Goal: Transaction & Acquisition: Book appointment/travel/reservation

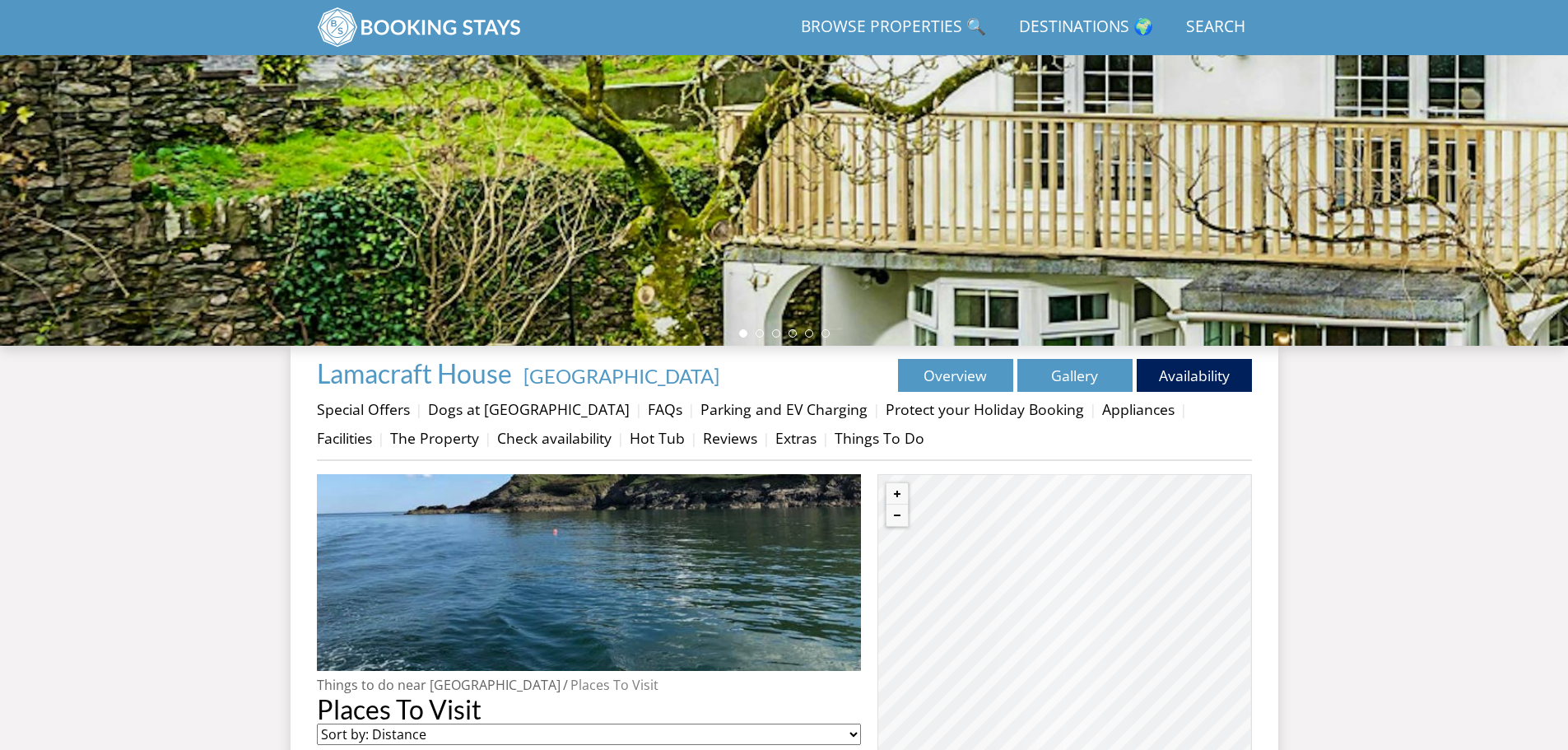
scroll to position [697, 0]
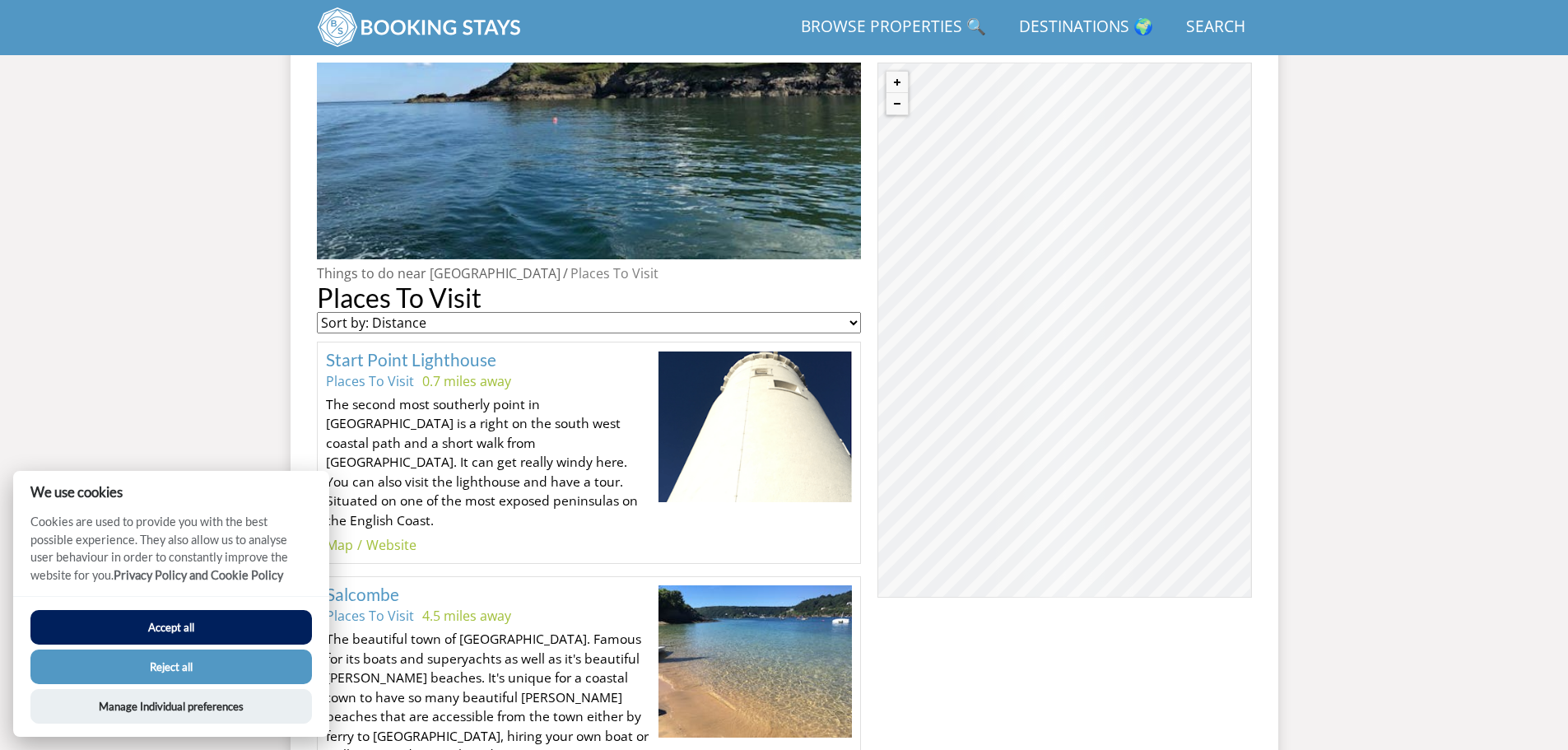
click at [166, 672] on button "Reject all" at bounding box center [171, 667] width 282 height 35
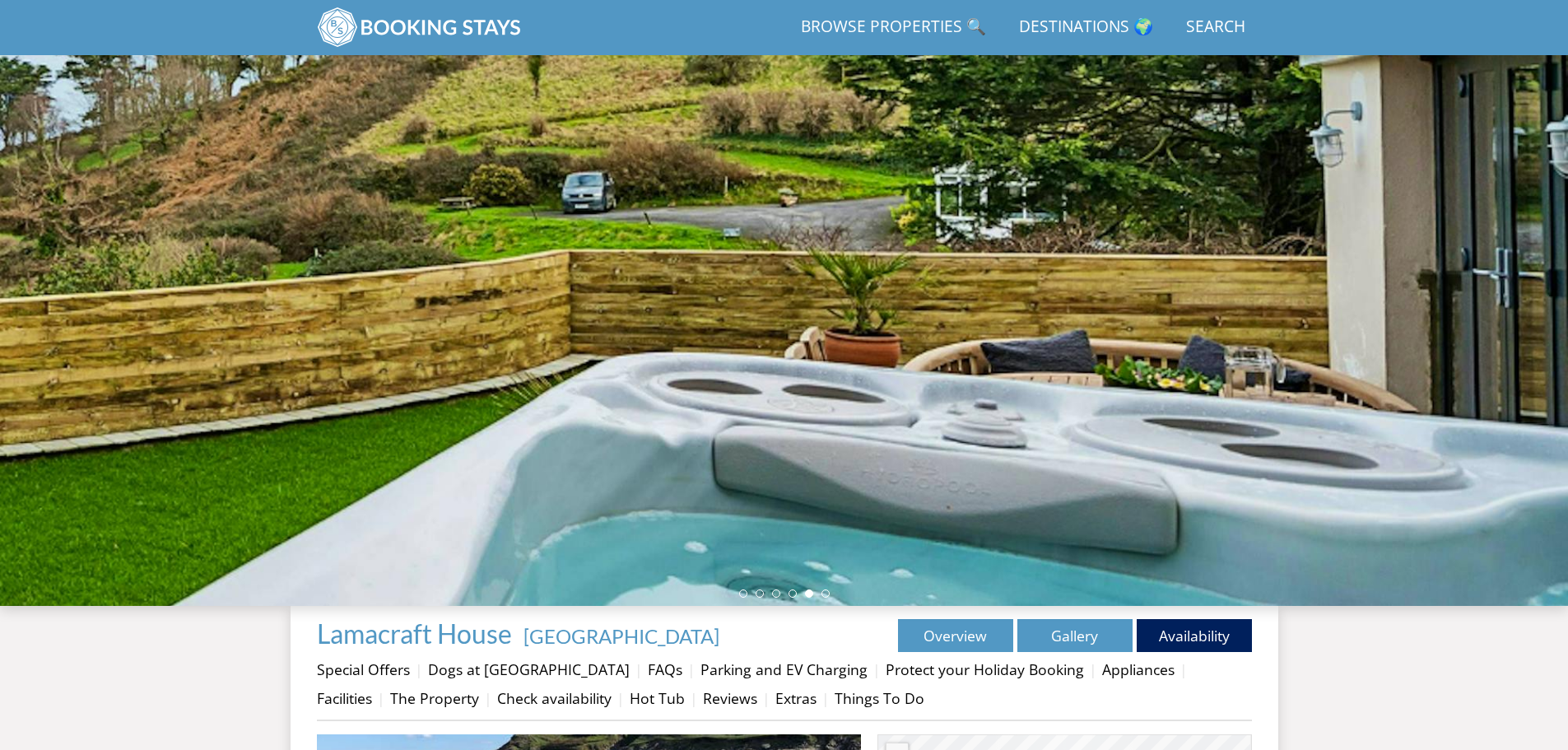
scroll to position [15, 0]
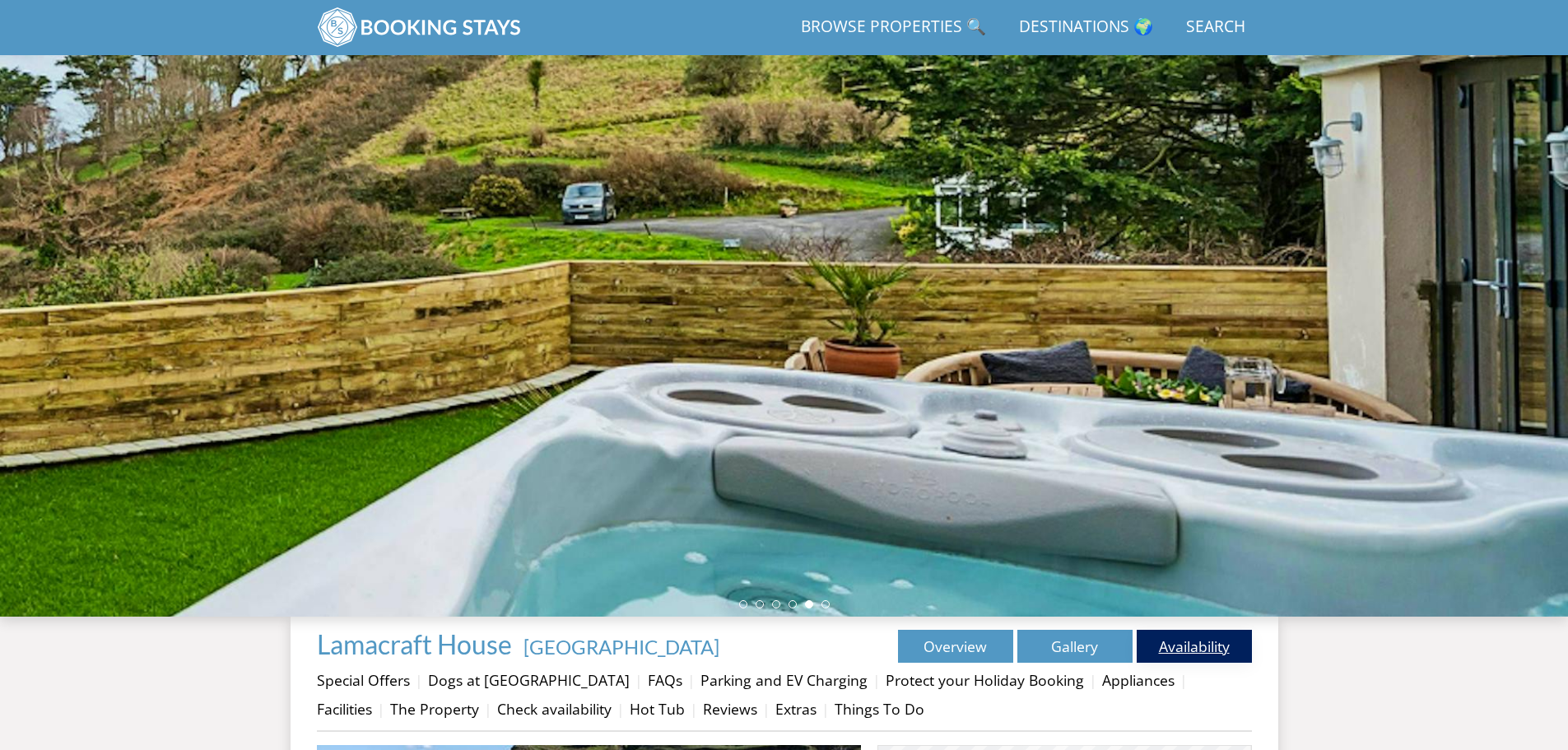
click at [1176, 649] on link "Availability" at bounding box center [1194, 646] width 115 height 33
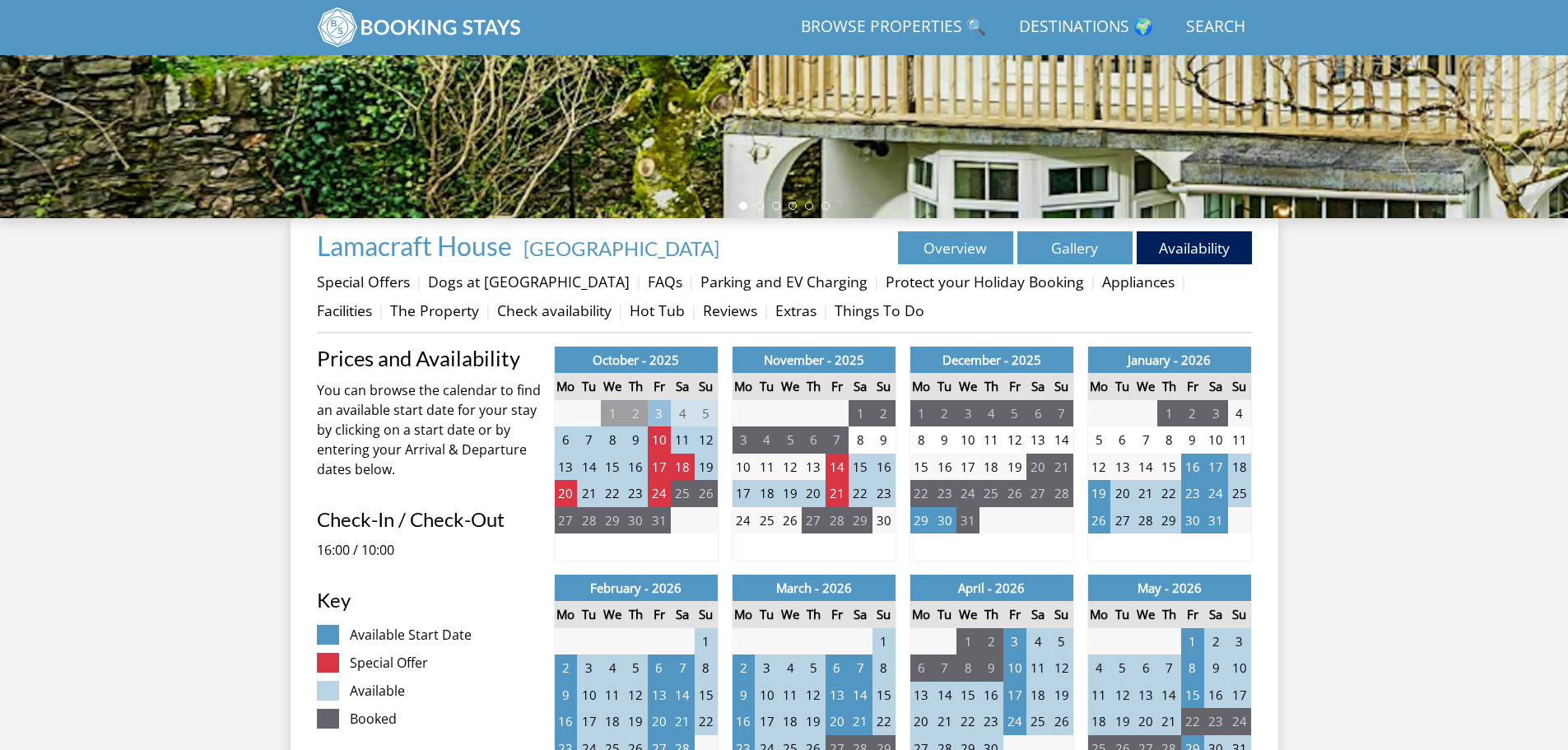
scroll to position [450, 0]
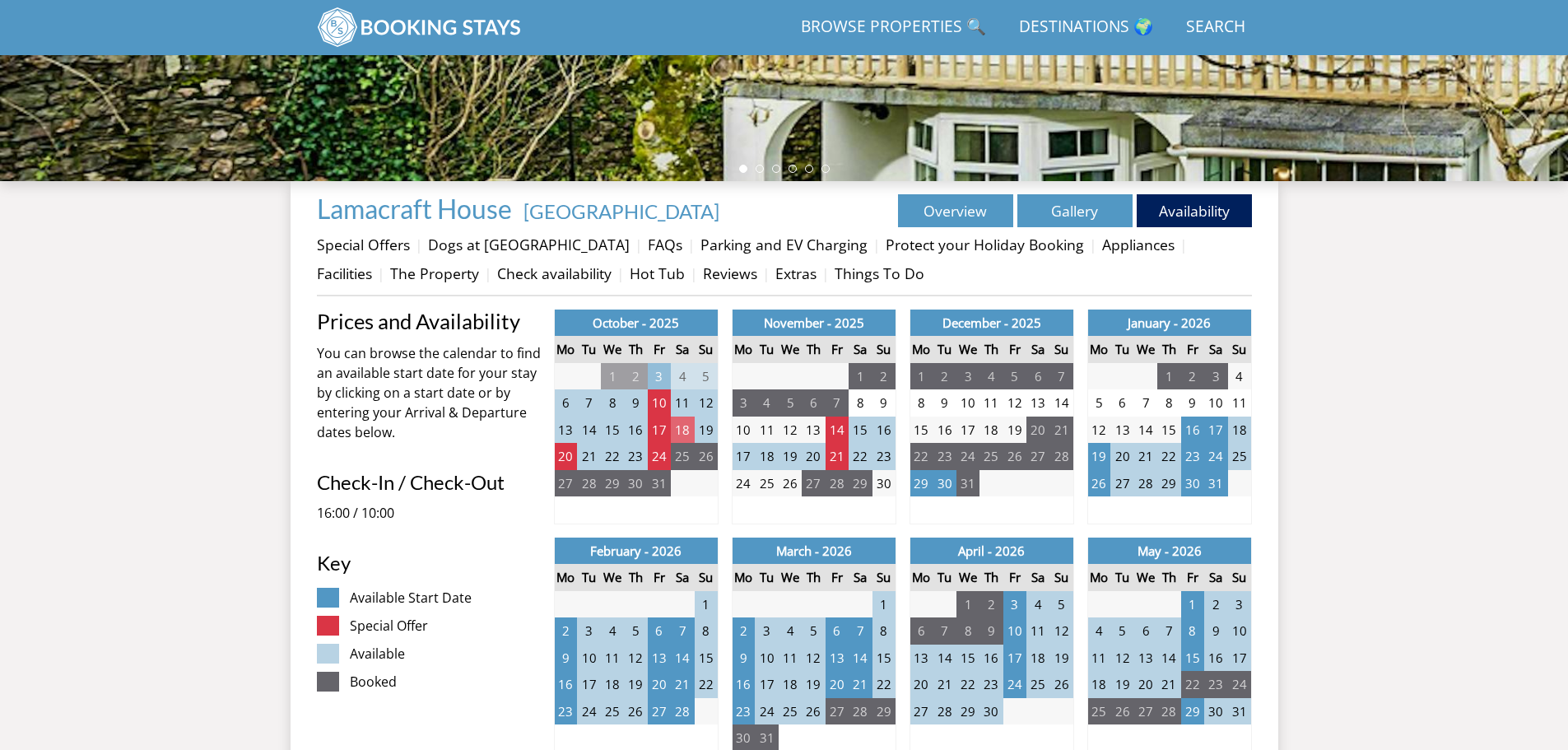
click at [687, 436] on td "18" at bounding box center [682, 430] width 23 height 27
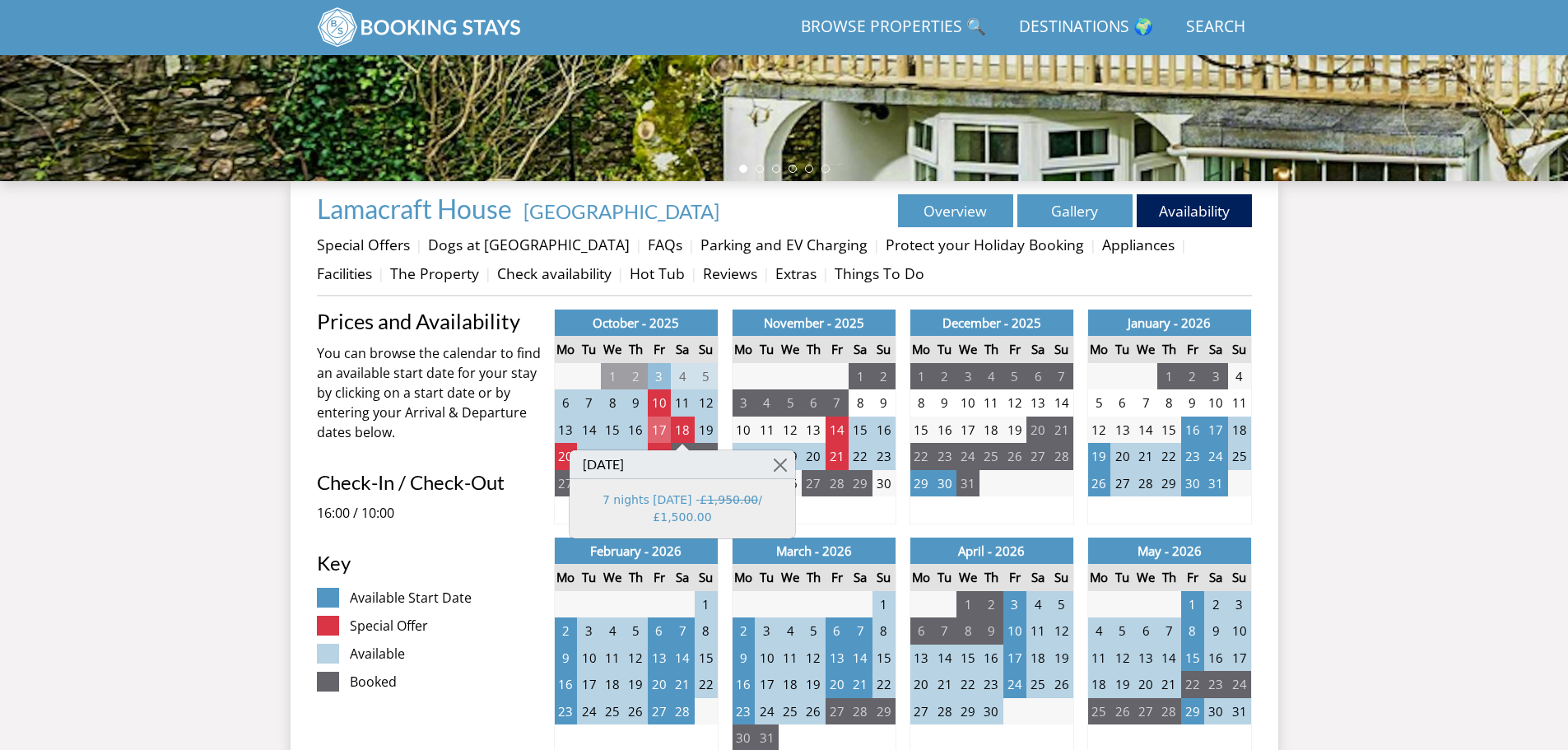
click at [658, 433] on td "17" at bounding box center [659, 430] width 23 height 27
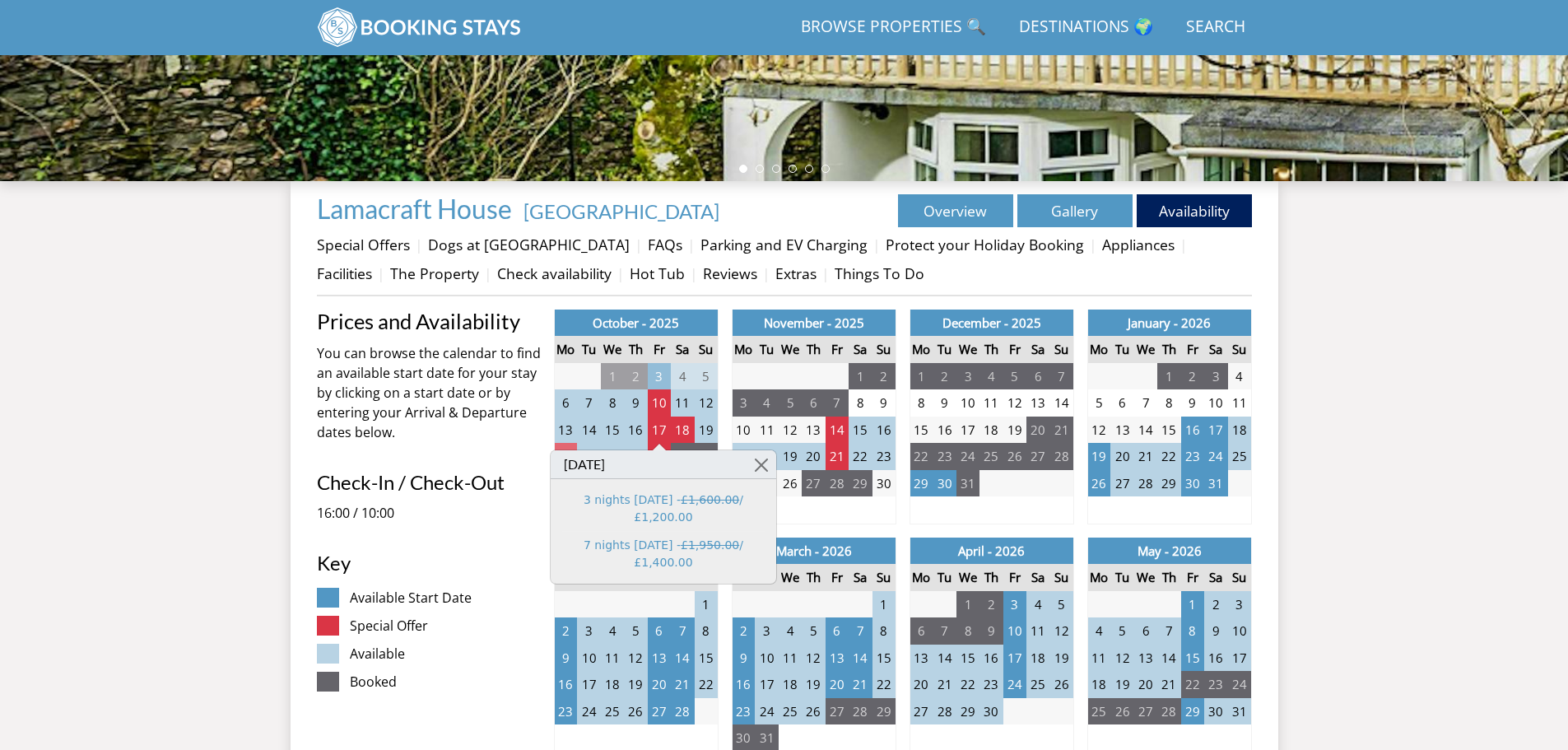
click at [562, 449] on td "20" at bounding box center [565, 456] width 23 height 27
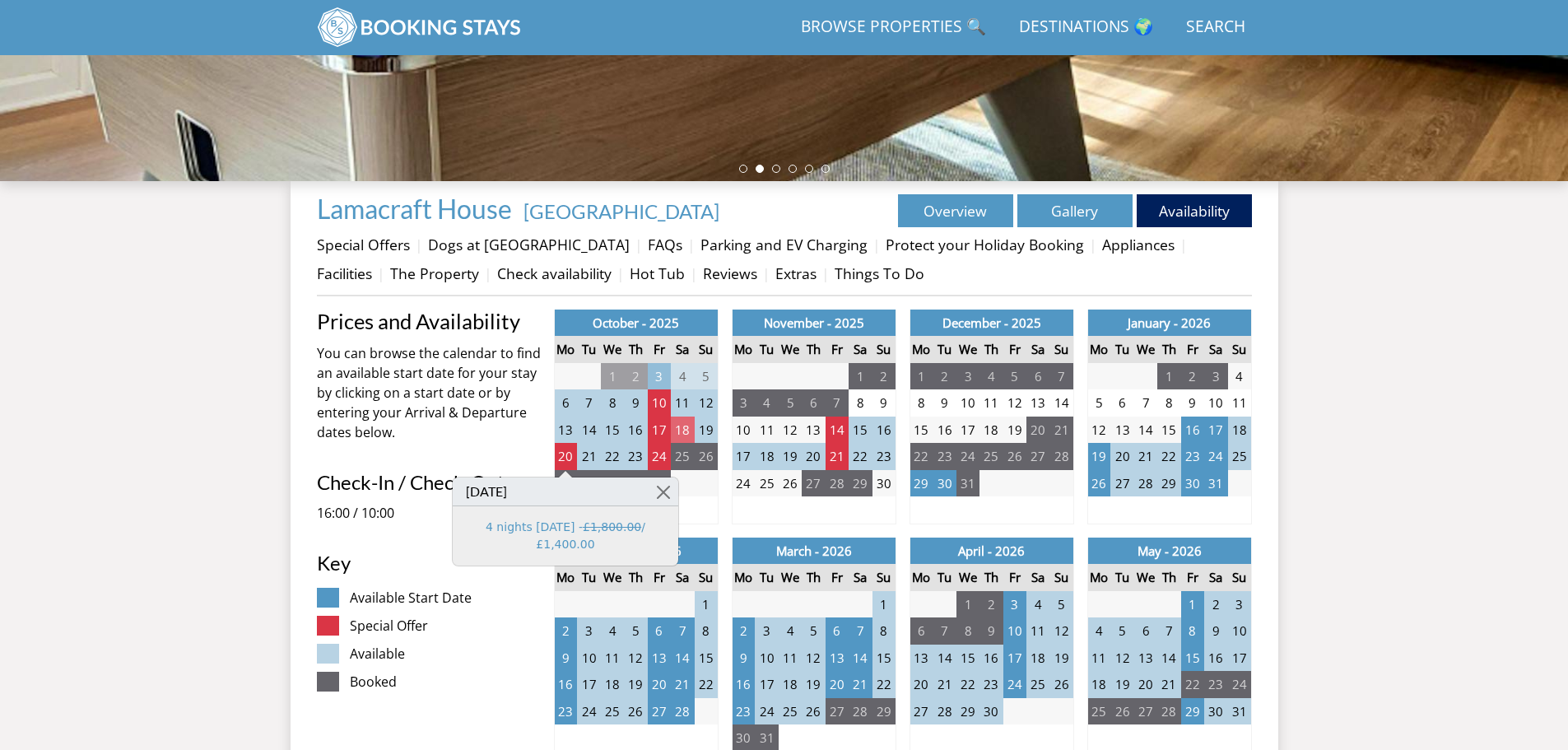
click at [684, 429] on td "18" at bounding box center [682, 430] width 23 height 27
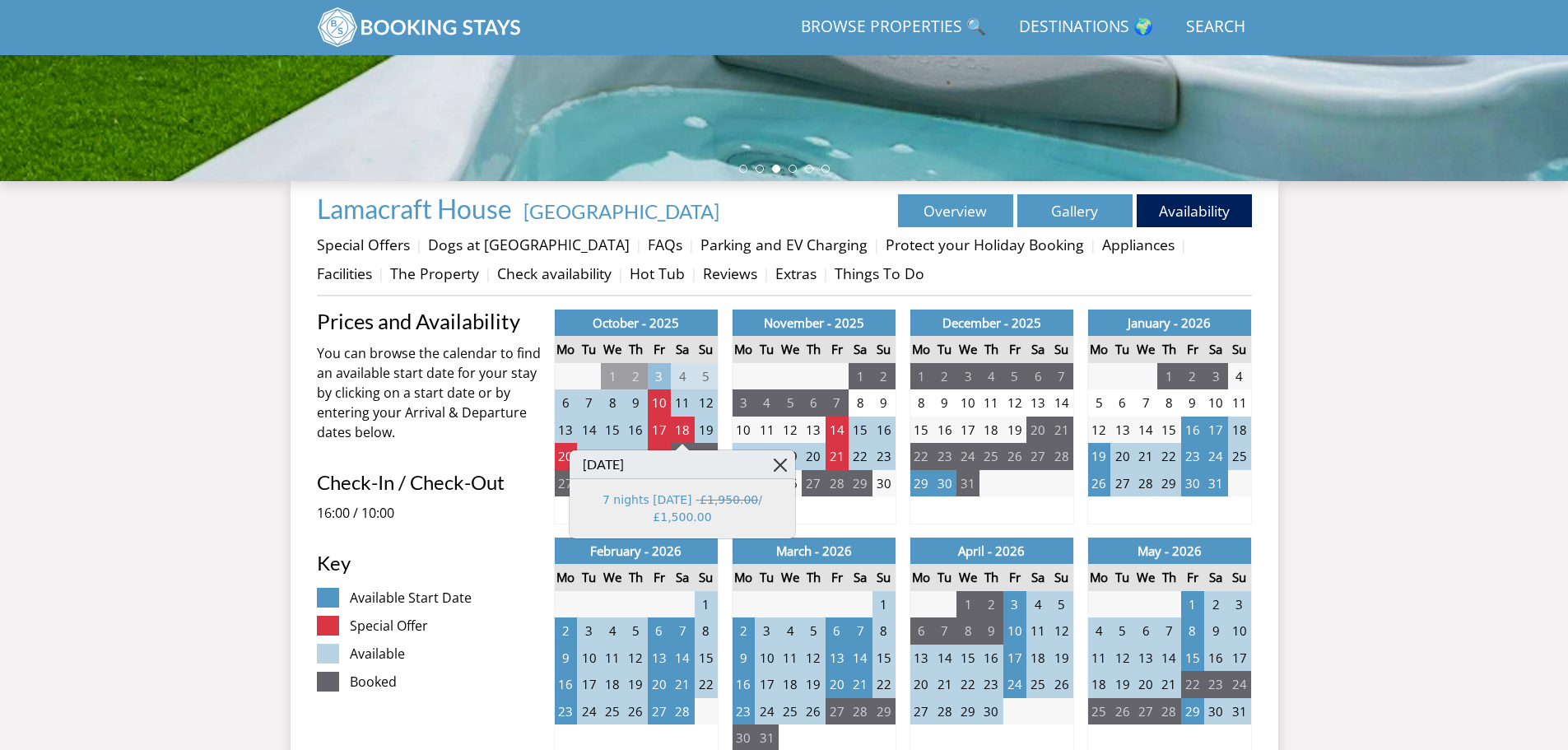
click at [781, 462] on link at bounding box center [781, 464] width 29 height 29
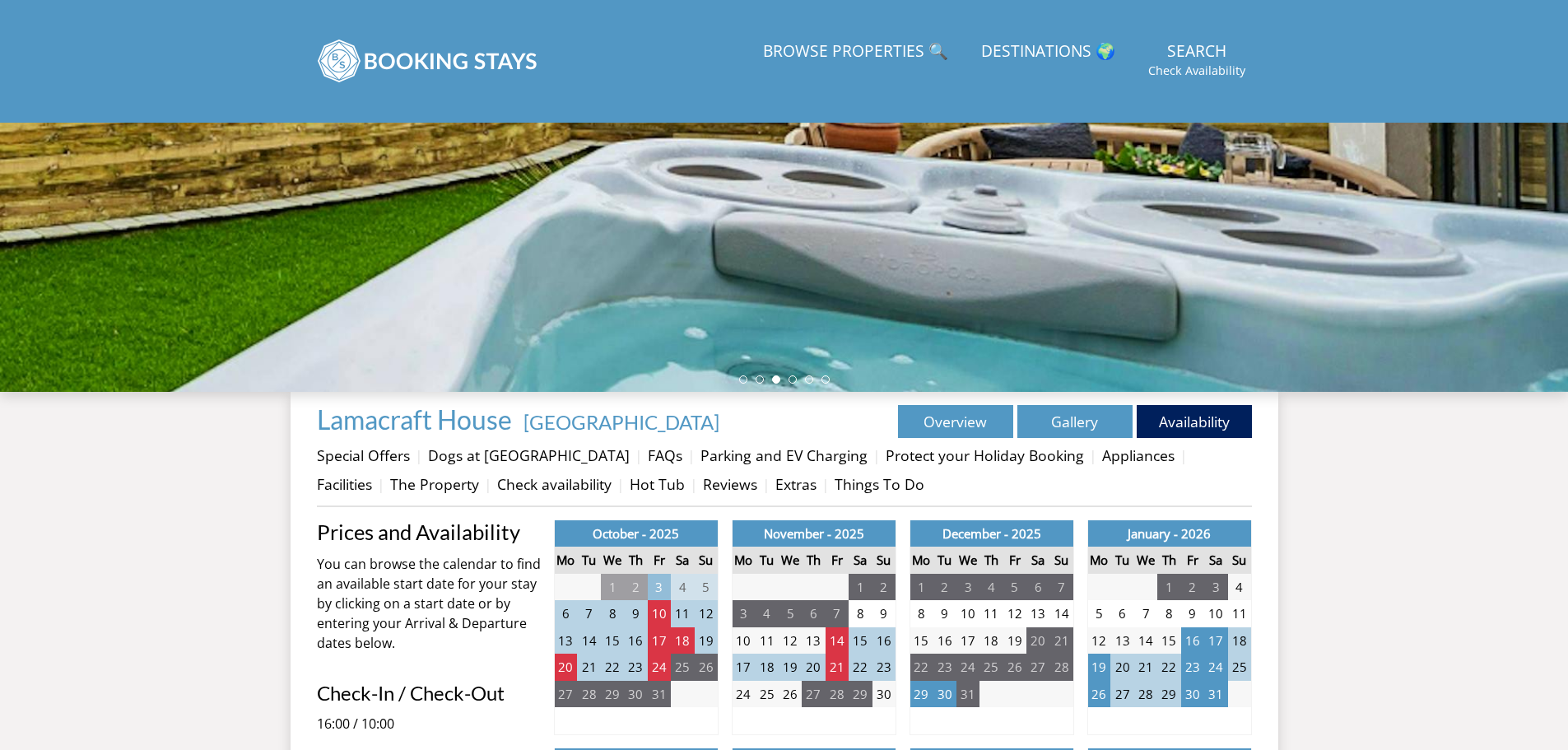
scroll to position [0, 0]
